Goal: Task Accomplishment & Management: Use online tool/utility

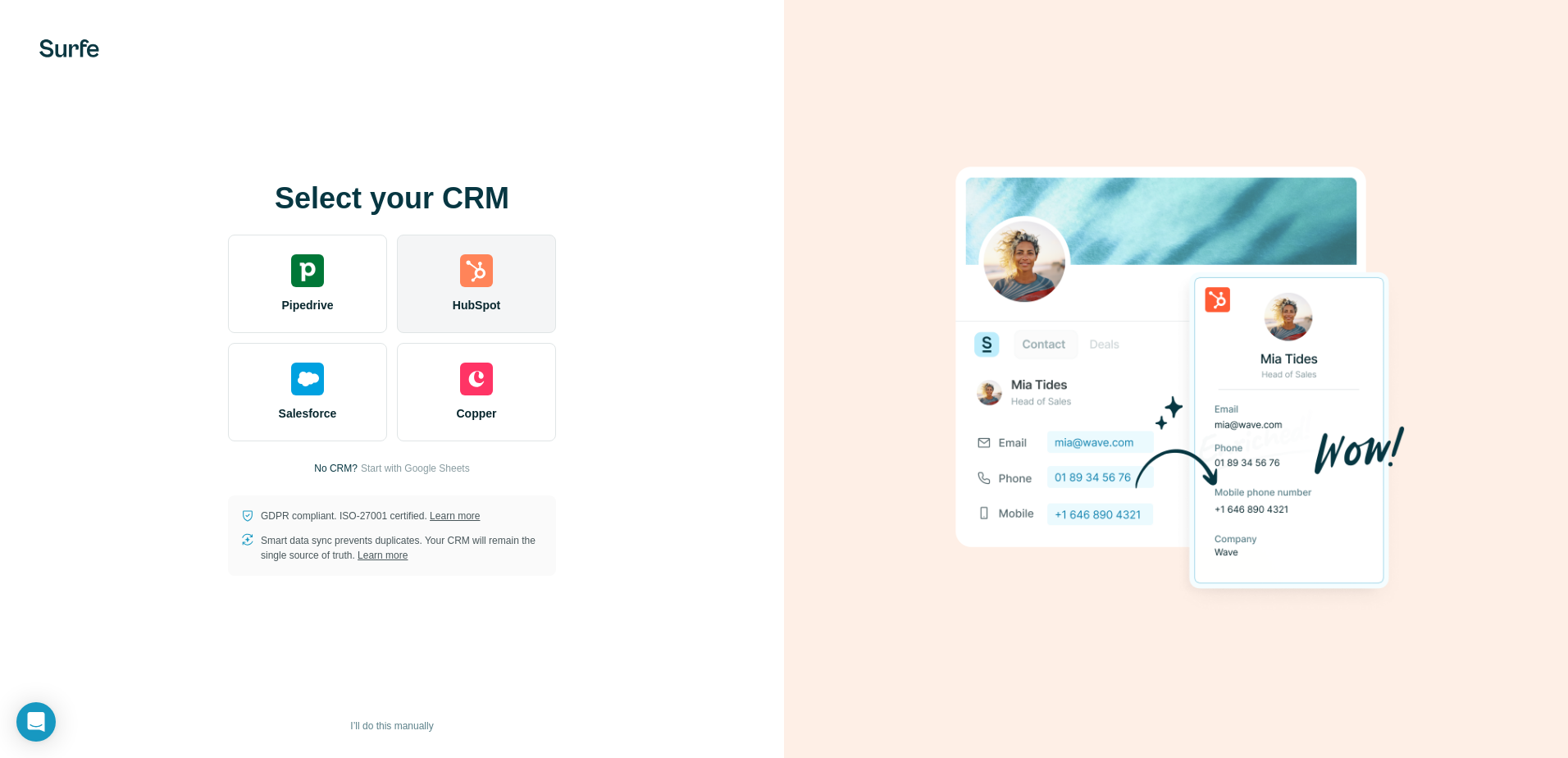
click at [489, 287] on div "HubSpot" at bounding box center [476, 284] width 159 height 98
